Goal: Find specific page/section

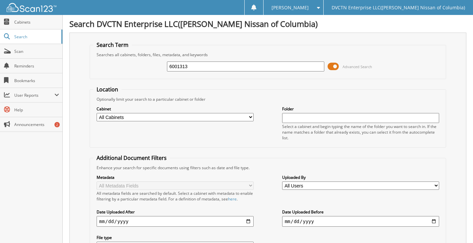
type input "6001313"
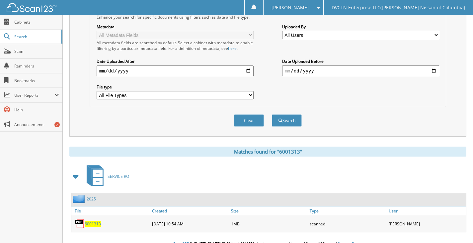
scroll to position [160, 0]
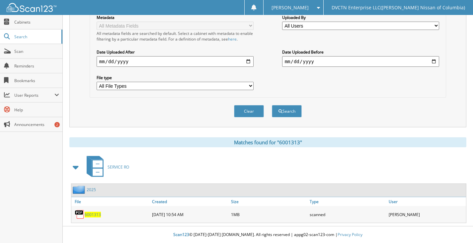
click at [95, 215] on span "6001313" at bounding box center [93, 215] width 16 height 6
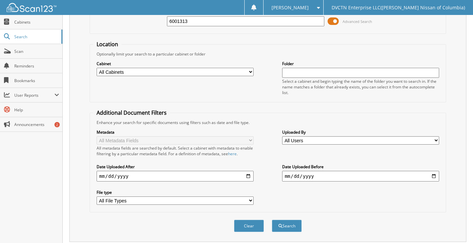
scroll to position [27, 0]
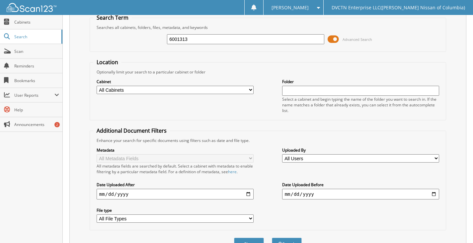
click at [200, 42] on input "6001313" at bounding box center [245, 39] width 157 height 10
type input "6001343"
click at [272, 237] on button "Search" at bounding box center [287, 243] width 30 height 12
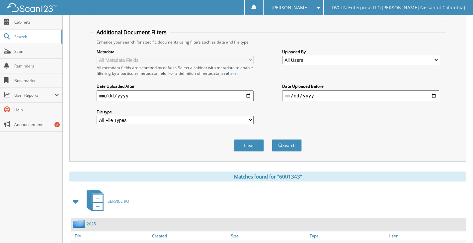
scroll to position [160, 0]
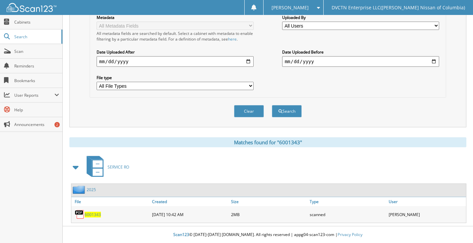
click at [99, 214] on span "6001343" at bounding box center [93, 215] width 16 height 6
click at [92, 213] on span "6001343" at bounding box center [93, 215] width 16 height 6
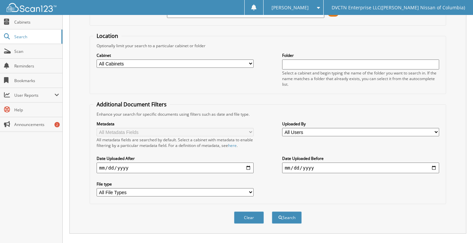
scroll to position [0, 0]
